Goal: Task Accomplishment & Management: Manage account settings

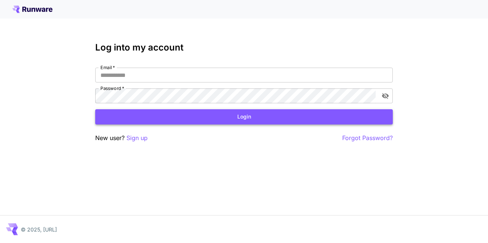
type input "**********"
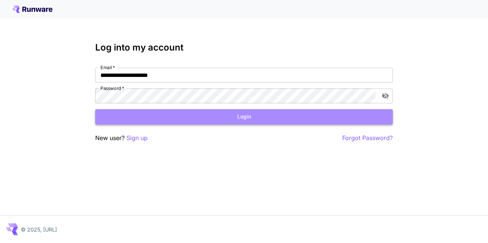
click at [165, 115] on button "Login" at bounding box center [243, 116] width 297 height 15
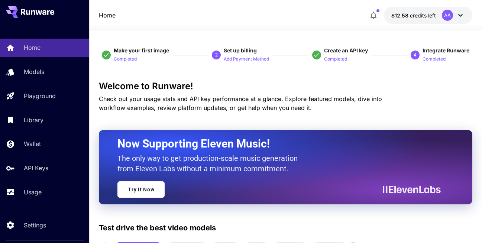
click at [463, 20] on div "AA" at bounding box center [453, 15] width 23 height 11
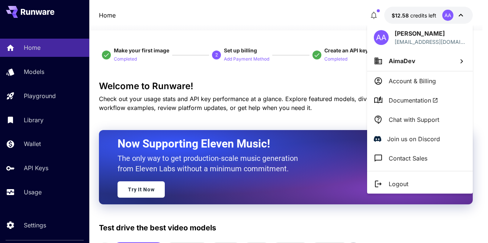
click at [298, 99] on div at bounding box center [244, 121] width 488 height 243
